Goal: Information Seeking & Learning: Learn about a topic

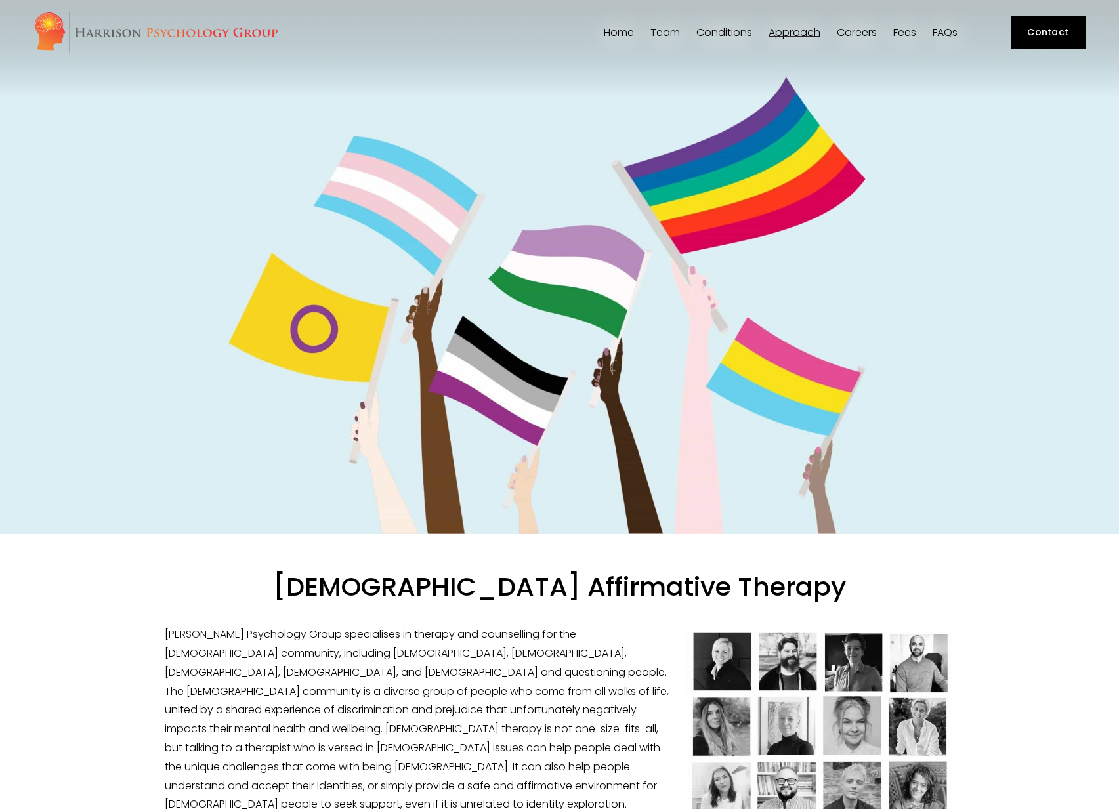
click at [673, 33] on span "Team" at bounding box center [665, 33] width 30 height 10
click at [0, 0] on span "[PERSON_NAME]" at bounding box center [0, 0] width 0 height 0
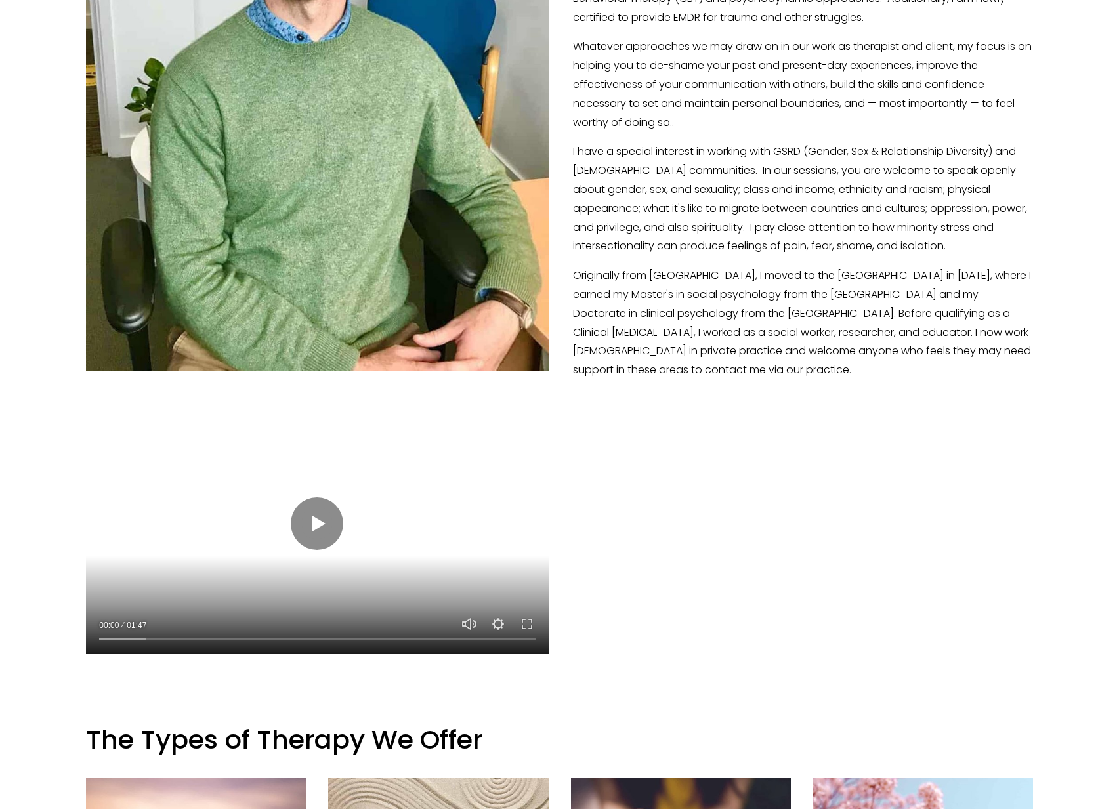
scroll to position [514, 0]
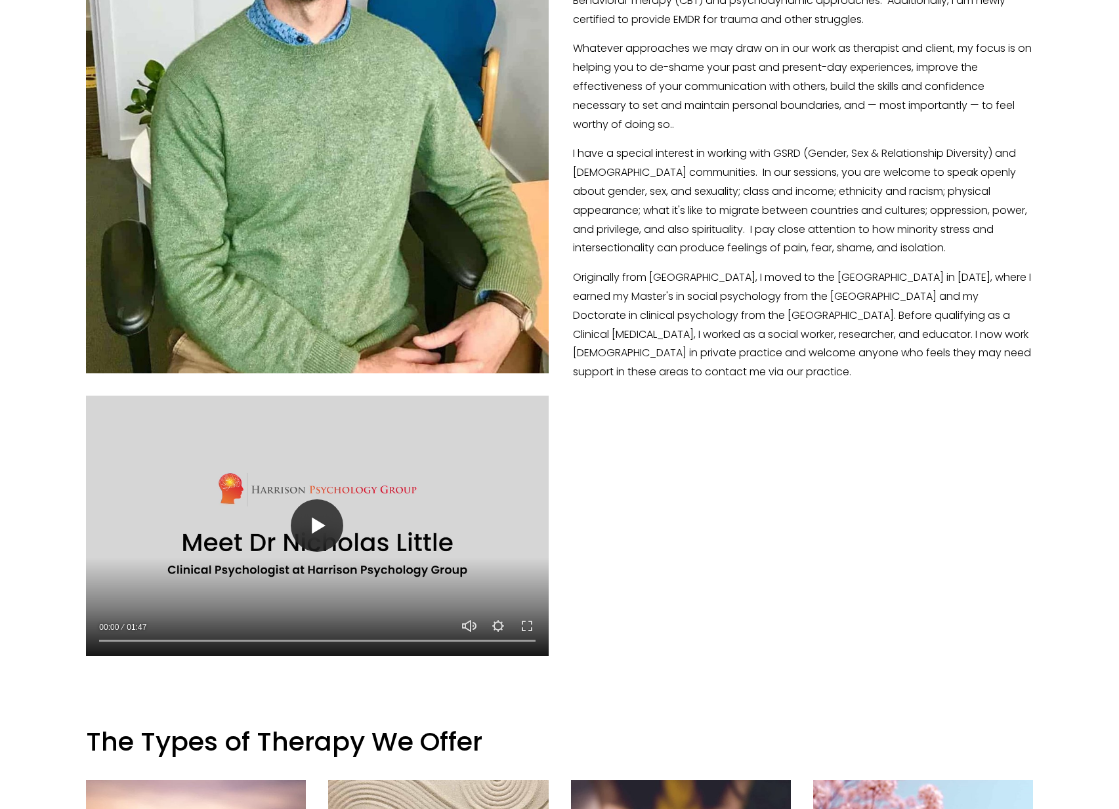
click at [306, 501] on button "Play" at bounding box center [317, 525] width 52 height 52
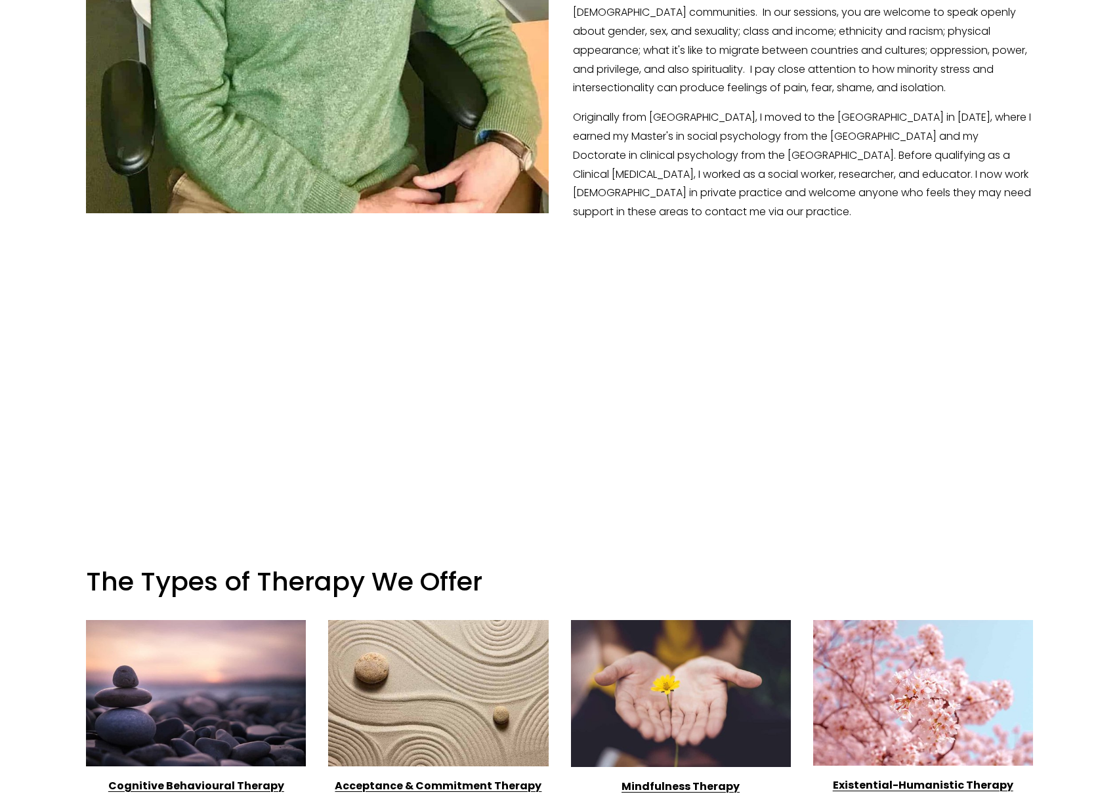
scroll to position [472, 0]
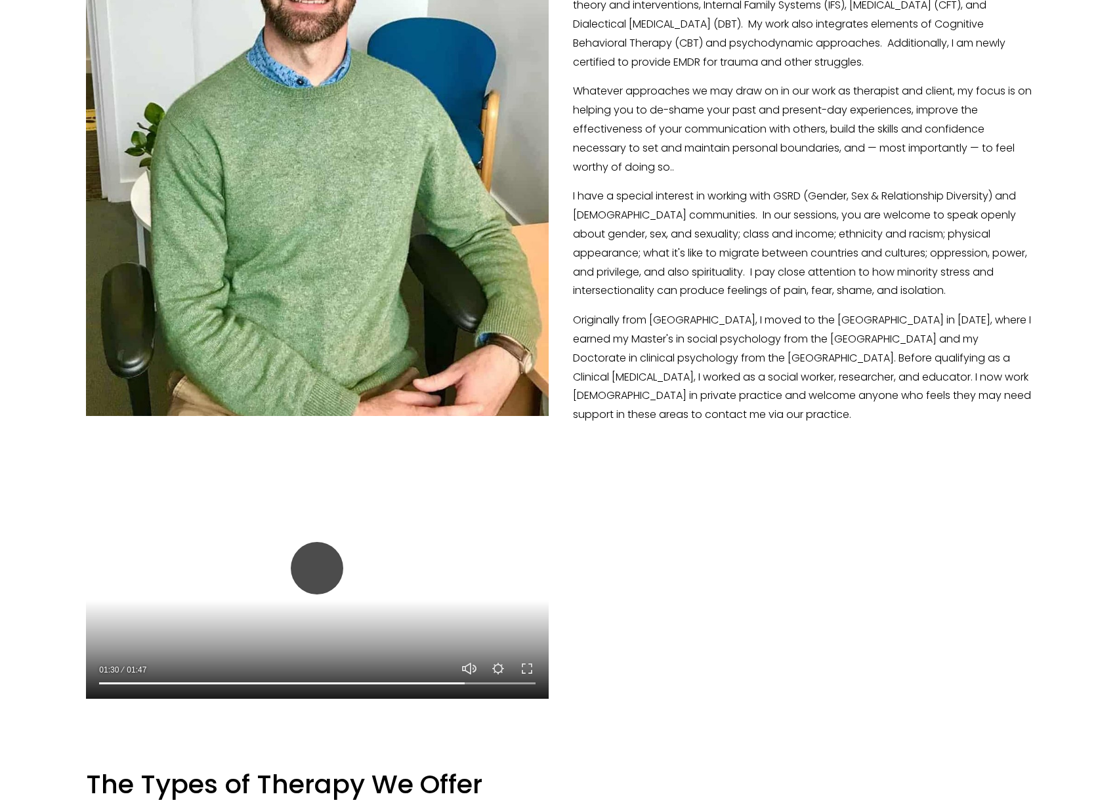
click at [316, 561] on button "Play" at bounding box center [317, 568] width 52 height 52
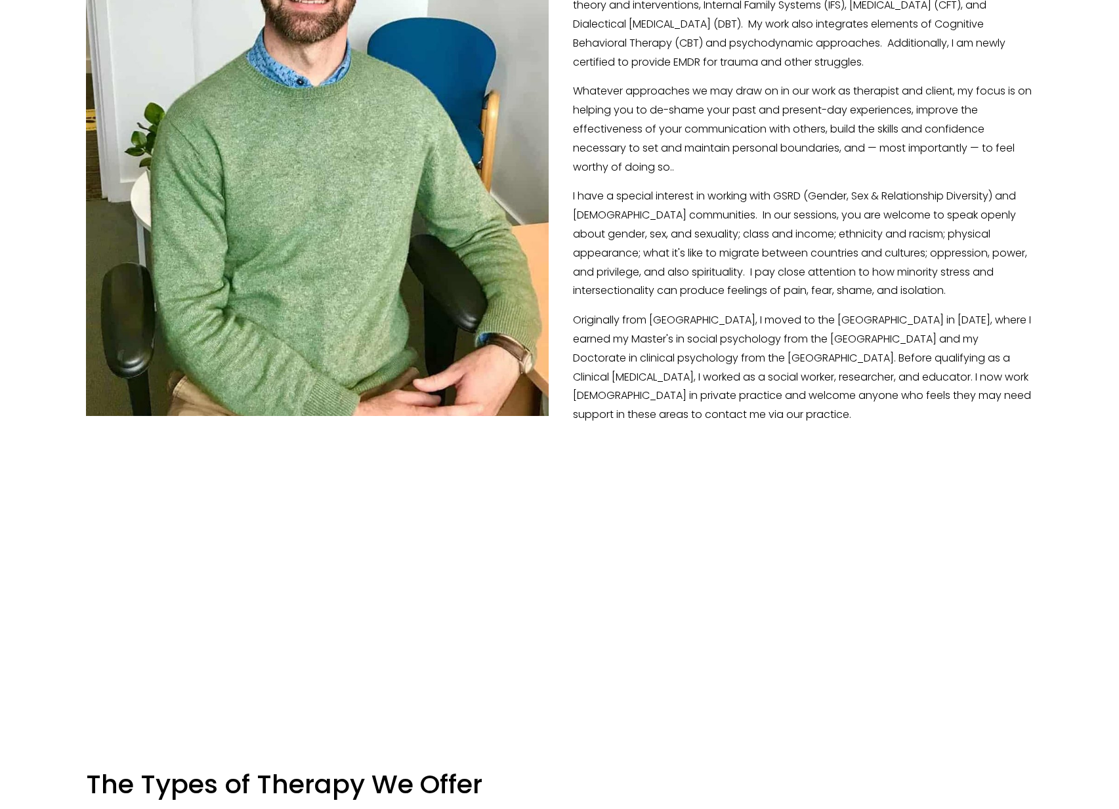
type input "100"
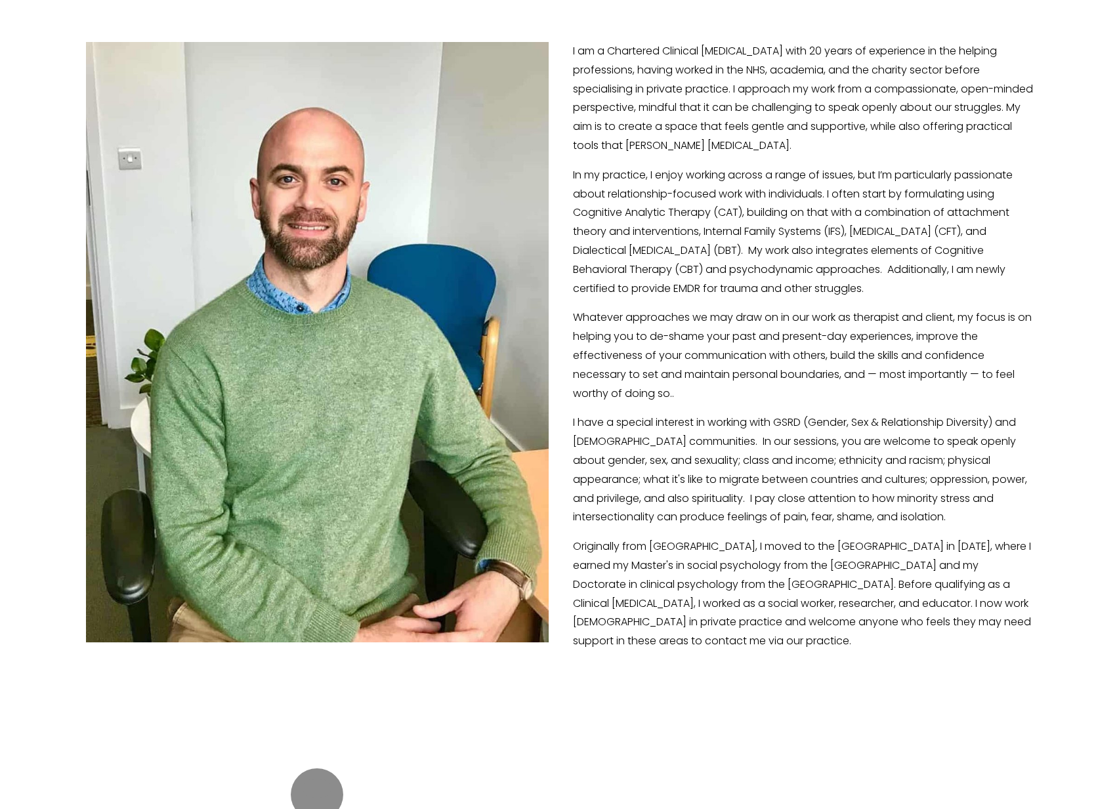
scroll to position [0, 0]
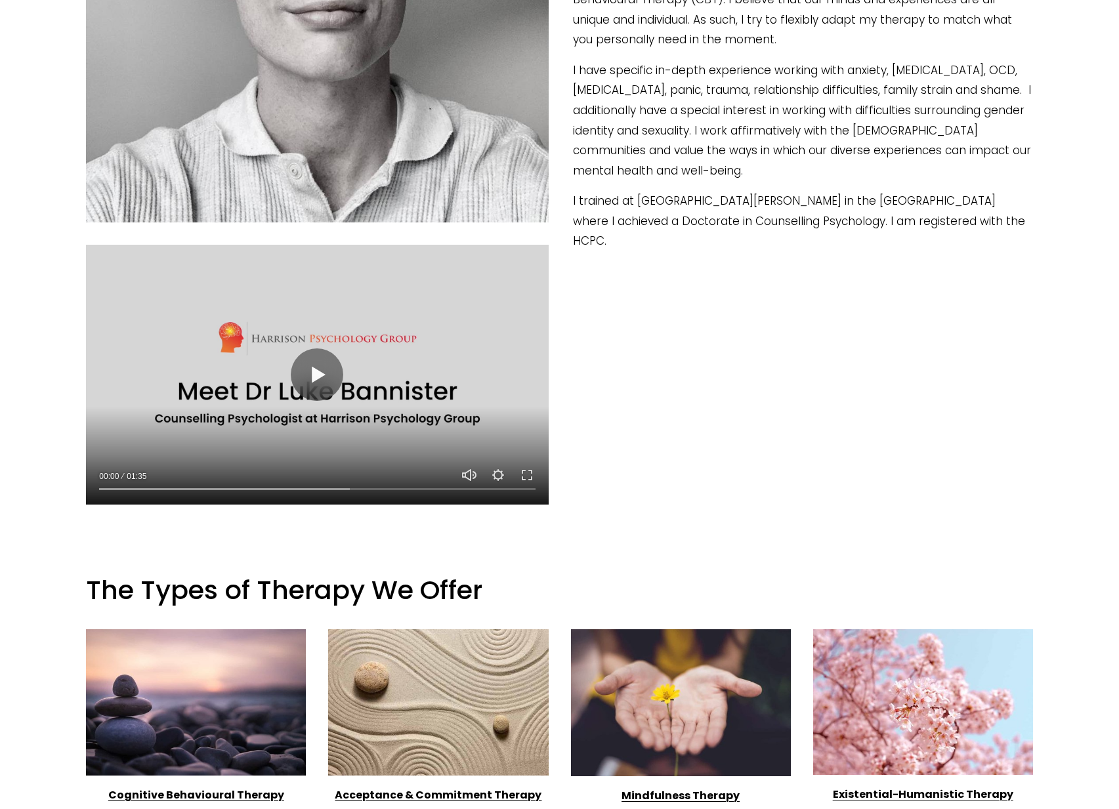
scroll to position [605, 0]
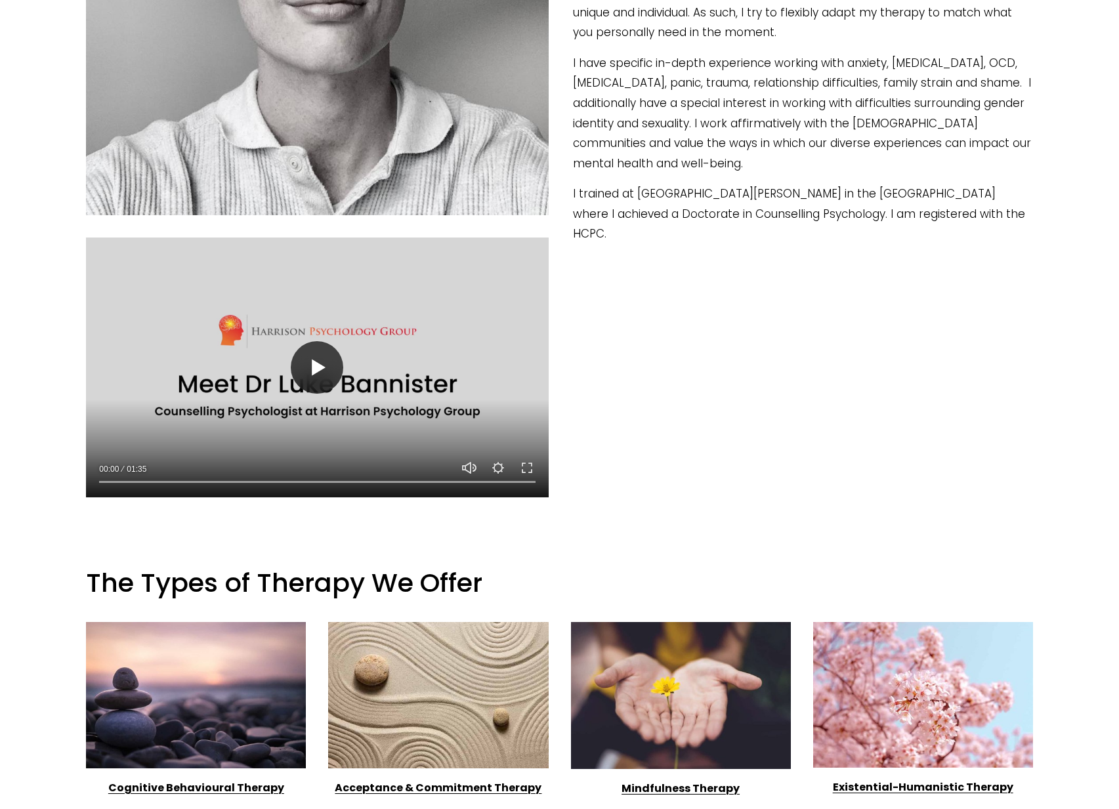
click at [328, 357] on button "Play" at bounding box center [317, 367] width 52 height 52
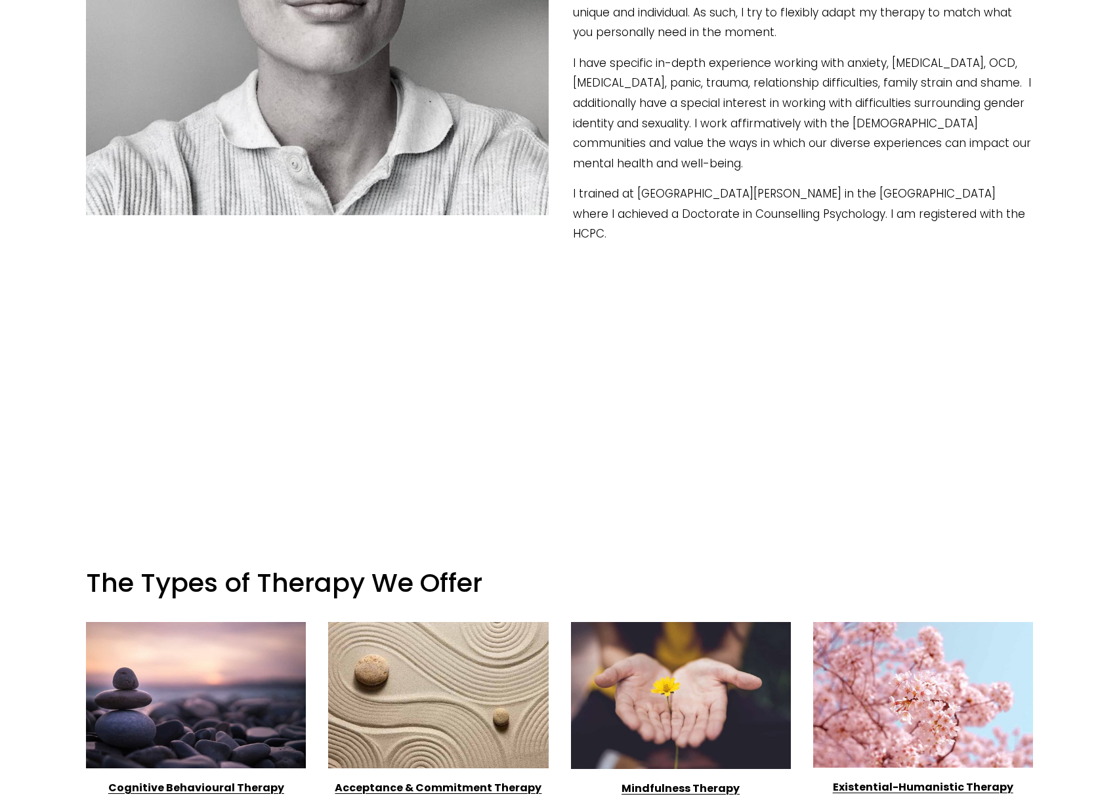
click at [707, 337] on div "Play 00:05 01:35 Unmute Mute Settings Speed Normal Speed Go back to previous me…" at bounding box center [559, 90] width 969 height 843
click at [887, 396] on div "Play 00:24 01:35 Unmute Mute Settings Speed Normal Speed Go back to previous me…" at bounding box center [559, 90] width 969 height 843
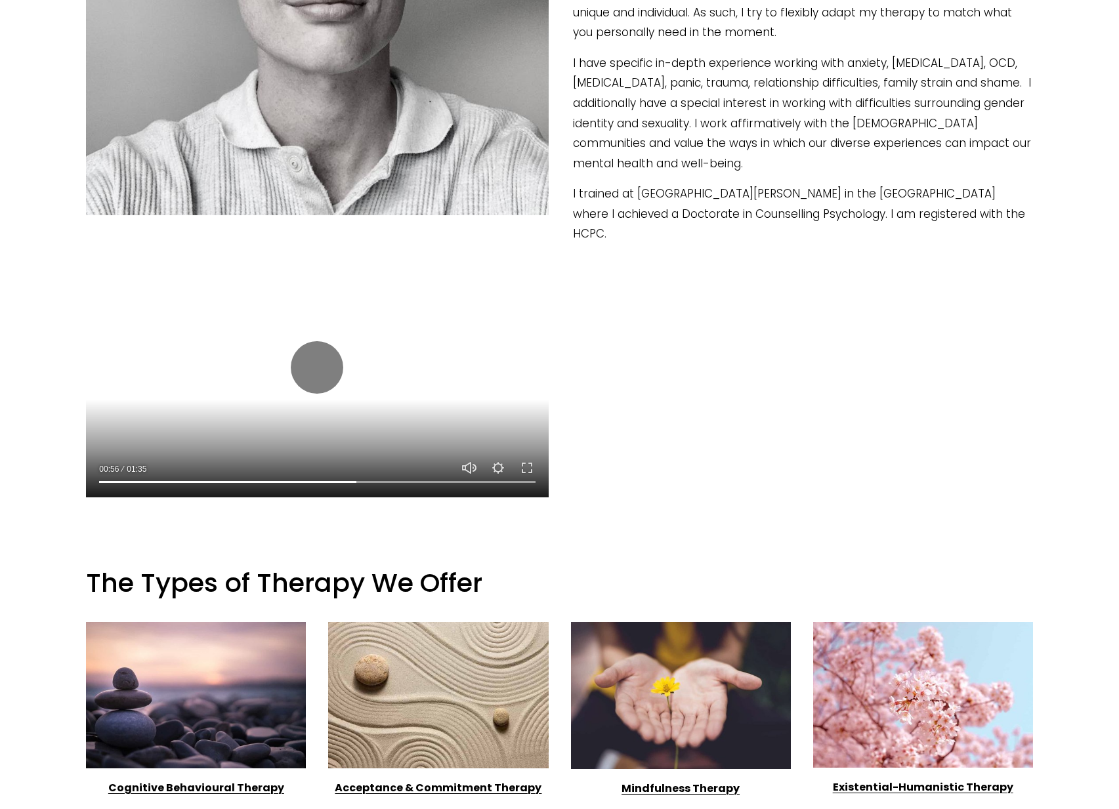
click at [341, 317] on div at bounding box center [317, 368] width 462 height 260
click at [303, 373] on button "Play" at bounding box center [317, 367] width 52 height 52
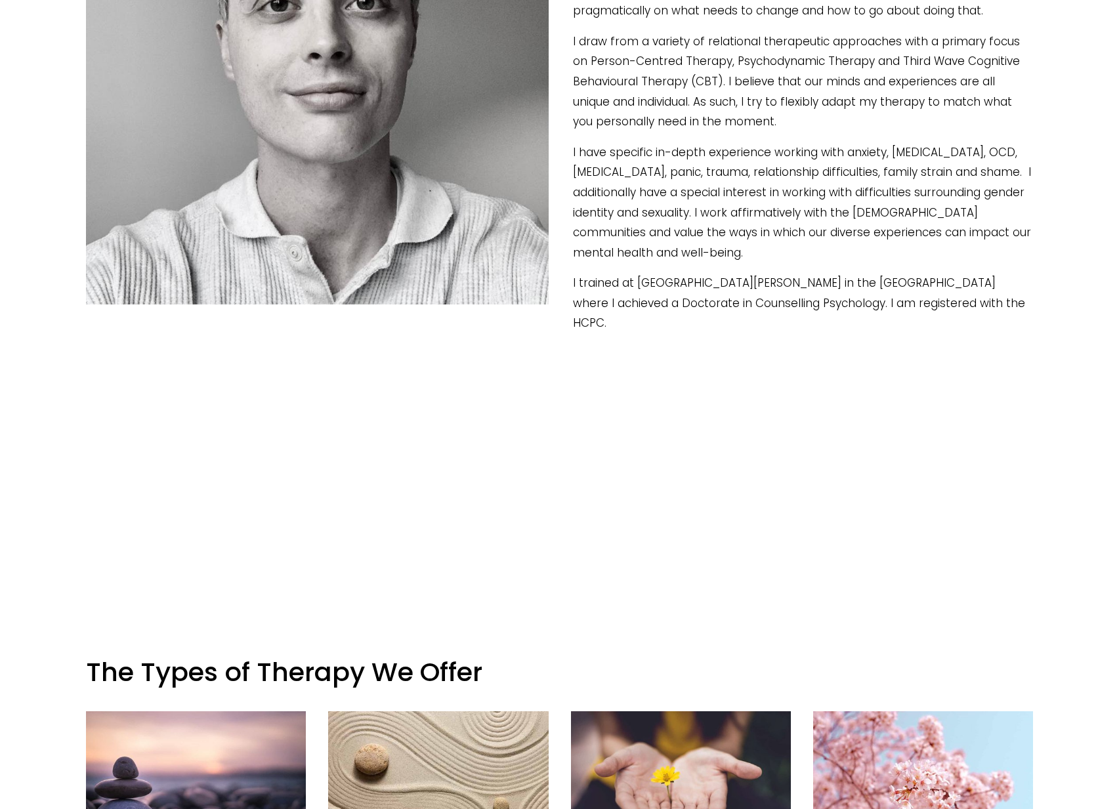
scroll to position [543, 0]
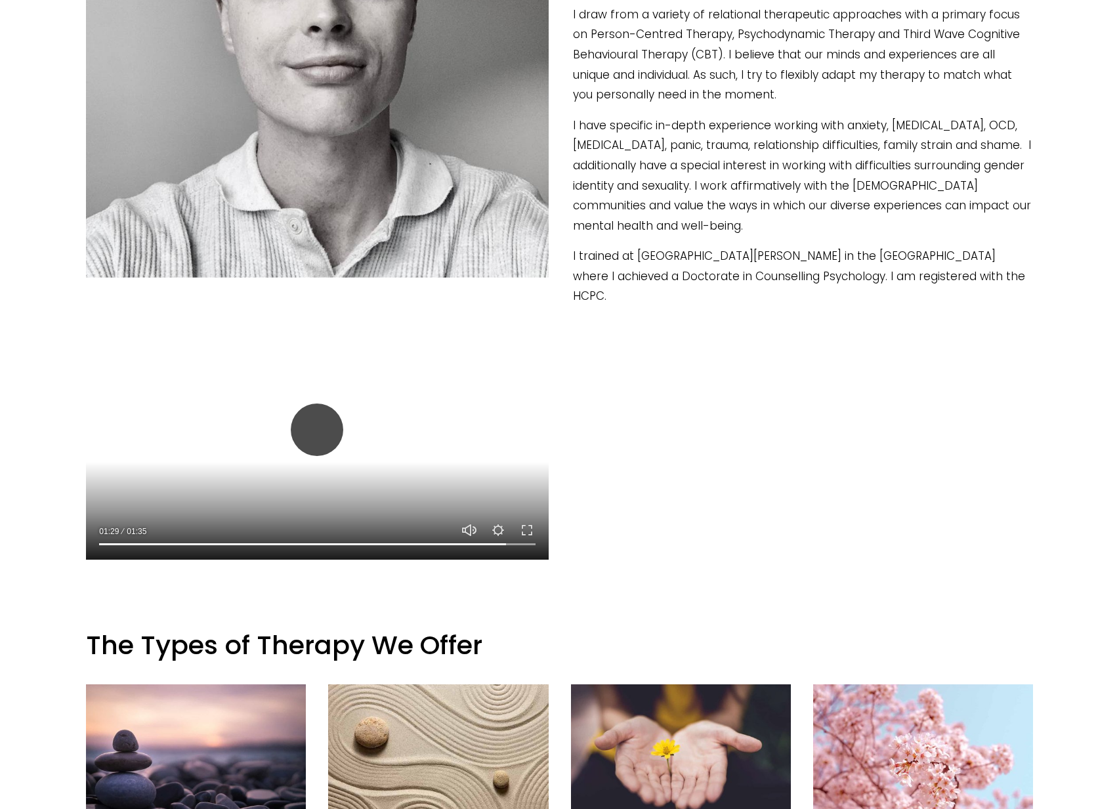
click at [317, 425] on button "Play" at bounding box center [317, 430] width 52 height 52
type input "93.73"
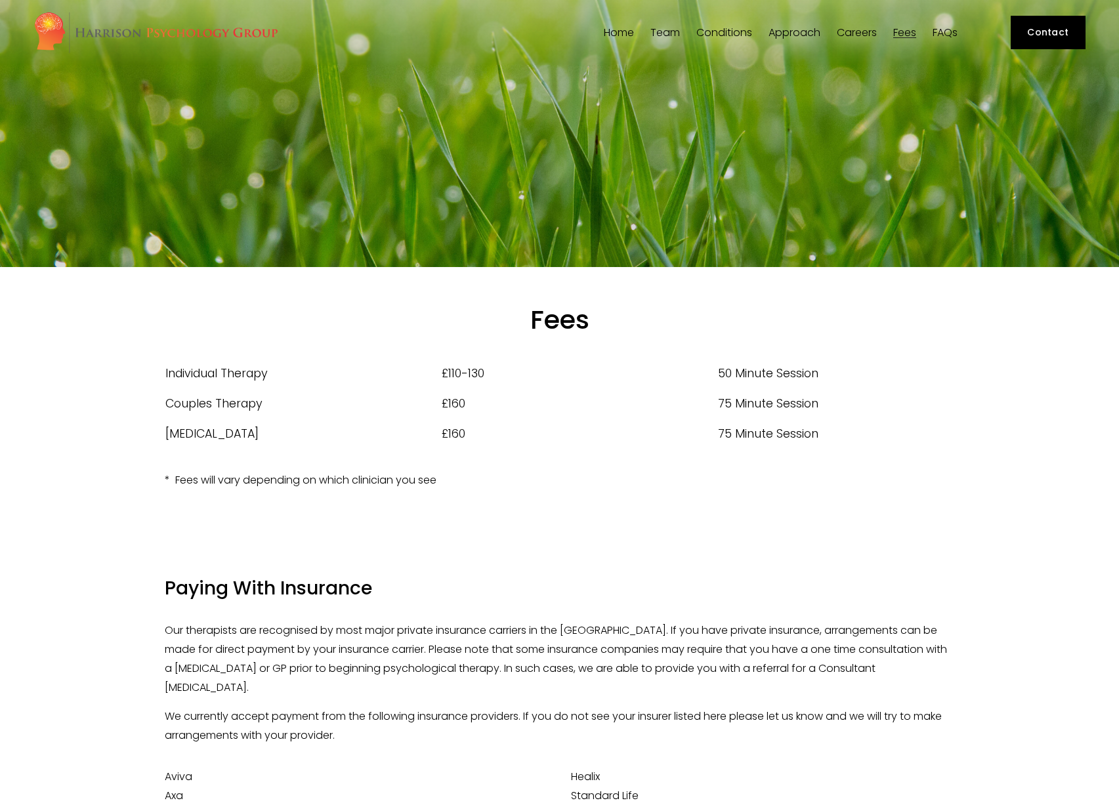
click at [944, 33] on link "FAQs" at bounding box center [945, 32] width 25 height 12
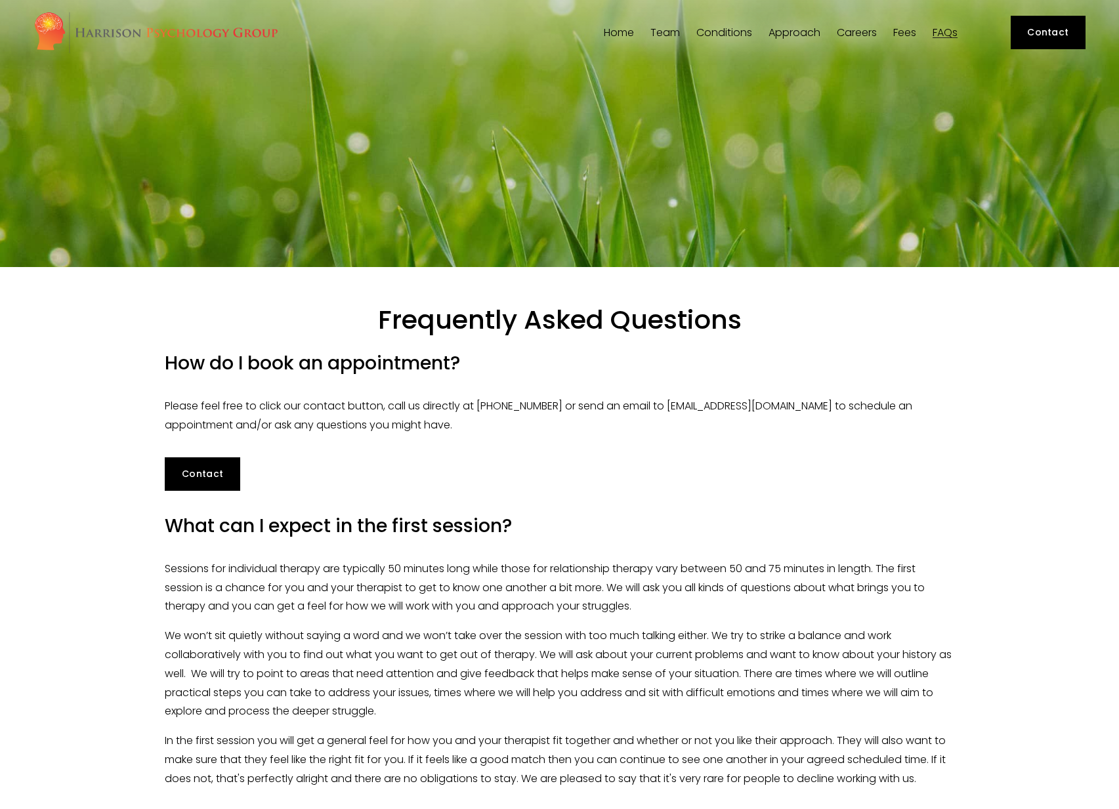
click at [908, 32] on link "Fees" at bounding box center [904, 32] width 23 height 12
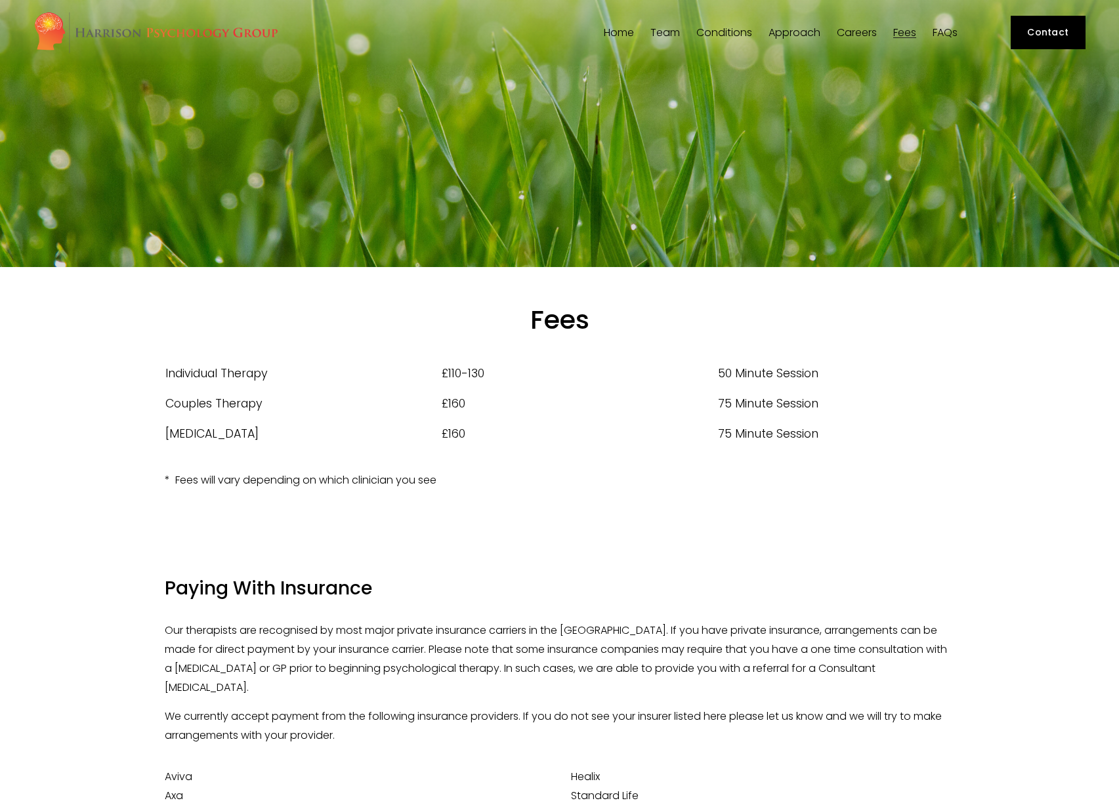
click at [622, 522] on div "Fees Type Cost Session Length Individual Therapy £110-130 50 Minute Session Cou…" at bounding box center [559, 402] width 1119 height 271
